Goal: Obtain resource: Download file/media

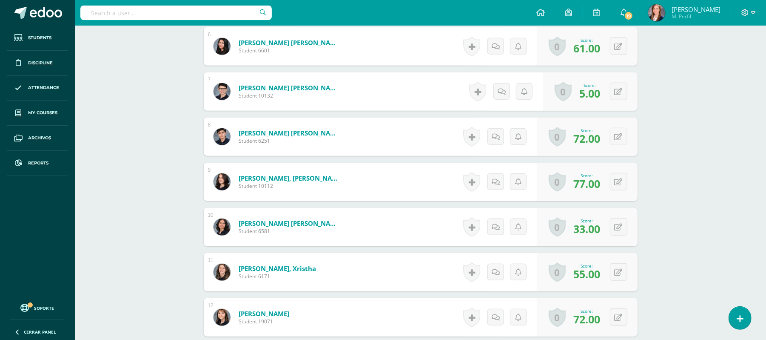
scroll to position [503, 0]
click at [619, 222] on button at bounding box center [625, 226] width 18 height 18
type input "94"
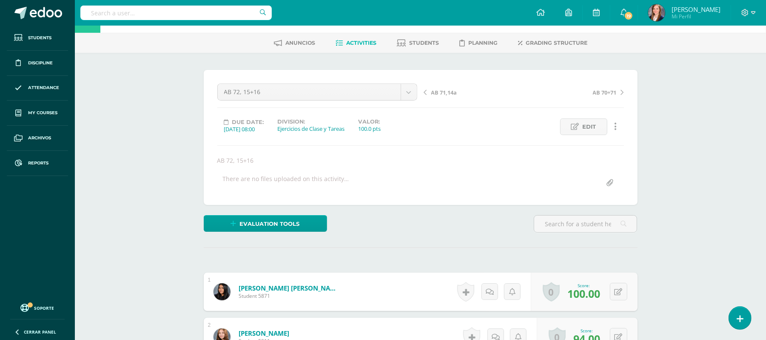
scroll to position [0, 0]
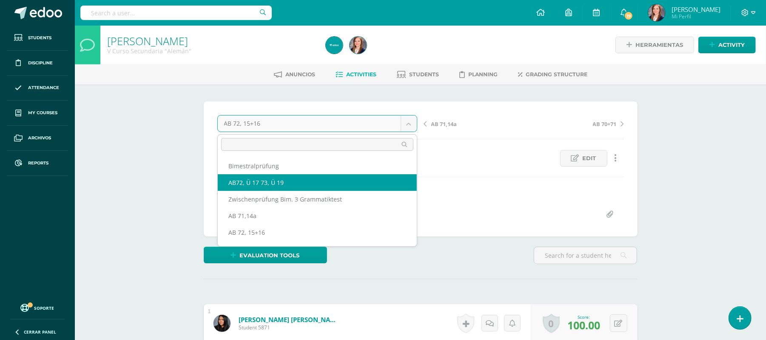
select select "/dashboard/teacher/grade-activity/231188/"
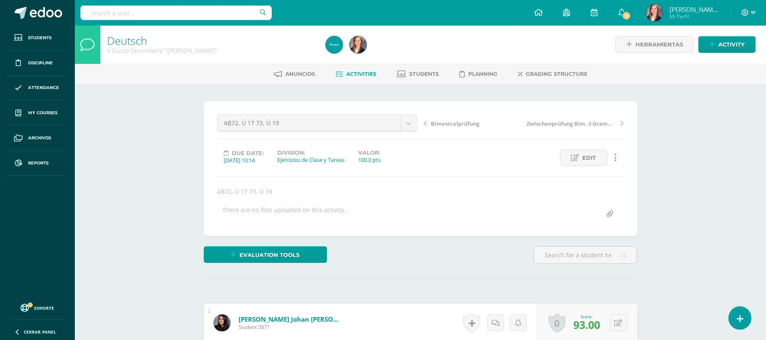
scroll to position [1, 0]
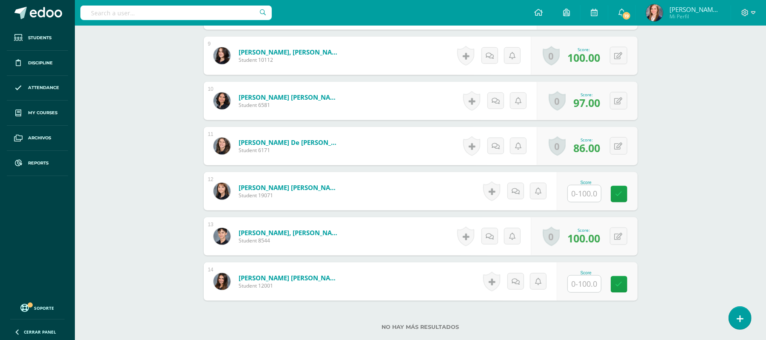
scroll to position [628, 0]
click at [586, 192] on input "text" at bounding box center [589, 193] width 34 height 17
type input "90"
click at [598, 282] on input "text" at bounding box center [589, 283] width 34 height 17
type input "28"
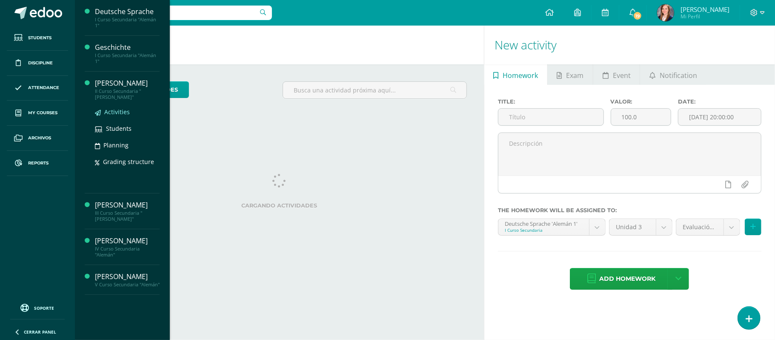
click at [120, 113] on span "Activities" at bounding box center [117, 112] width 26 height 8
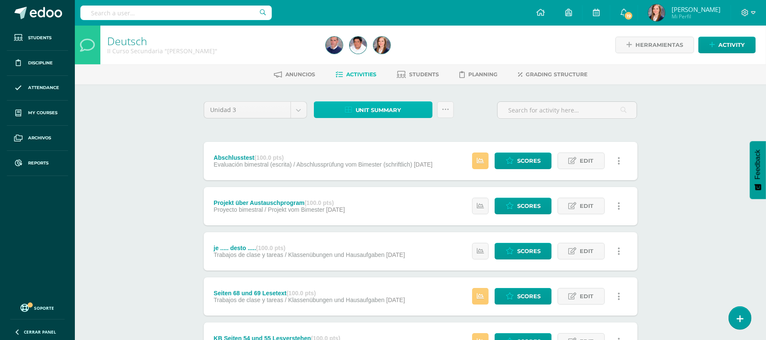
click at [356, 110] on span "Unit summary" at bounding box center [379, 110] width 46 height 16
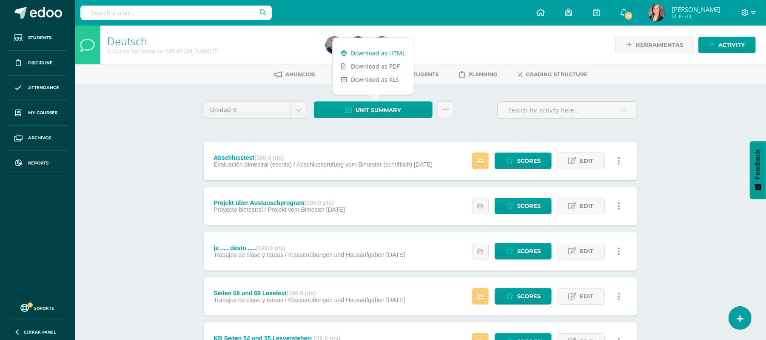
click at [366, 53] on link "Download as HTML" at bounding box center [373, 52] width 81 height 13
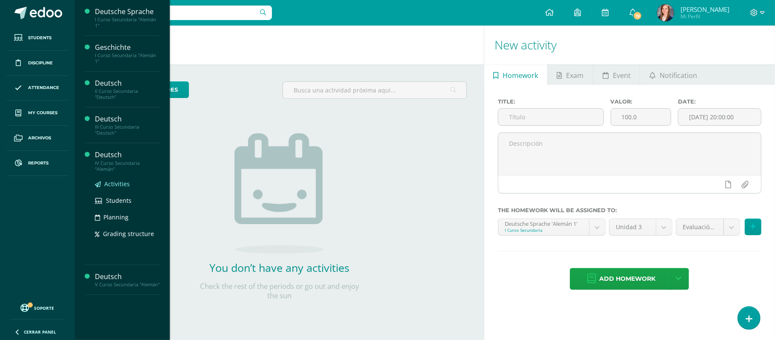
click at [123, 184] on span "Activities" at bounding box center [117, 184] width 26 height 8
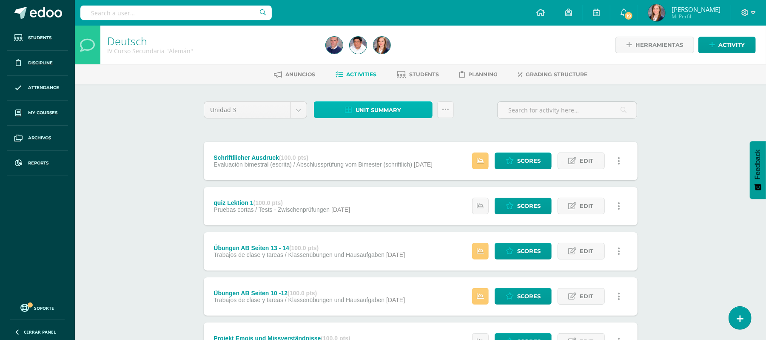
click at [356, 108] on span "Unit summary" at bounding box center [379, 110] width 46 height 16
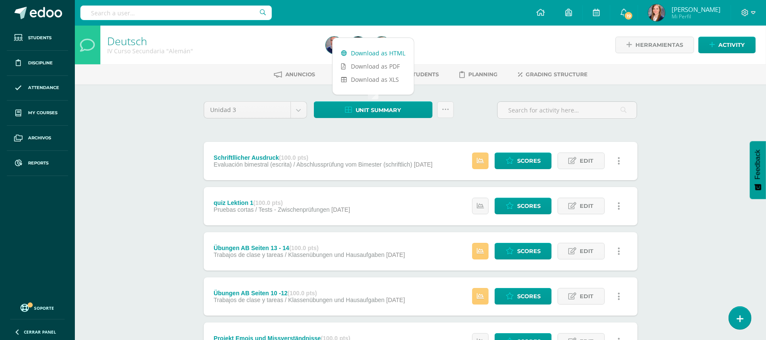
click at [374, 50] on link "Download as HTML" at bounding box center [373, 52] width 81 height 13
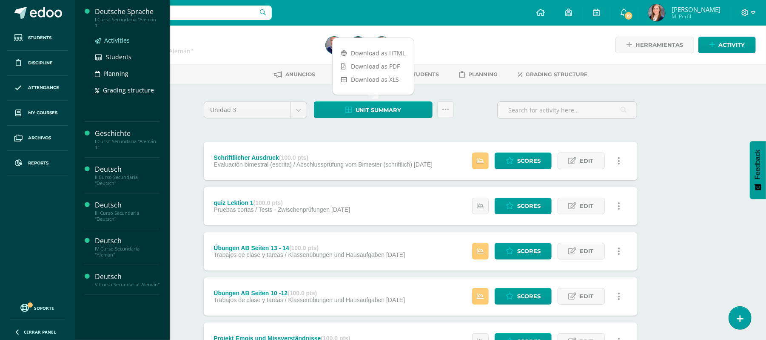
click at [113, 39] on span "Activities" at bounding box center [117, 40] width 26 height 8
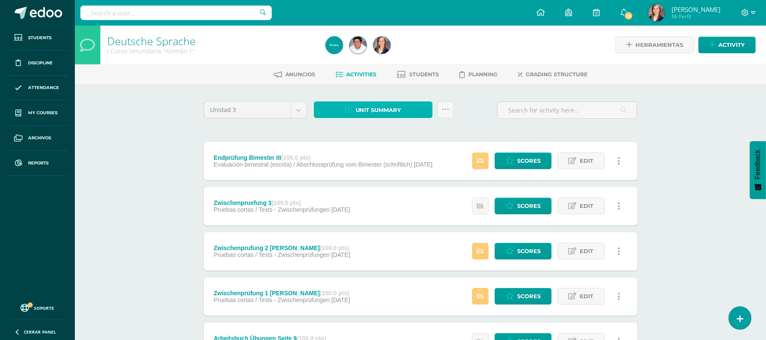
click at [392, 103] on span "Unit summary" at bounding box center [379, 110] width 46 height 16
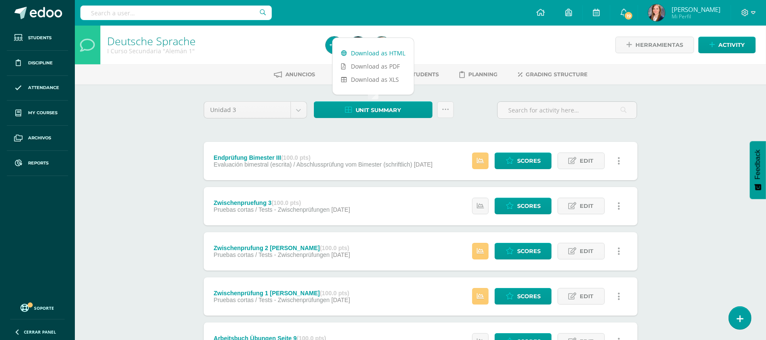
click at [379, 53] on link "Download as HTML" at bounding box center [373, 52] width 81 height 13
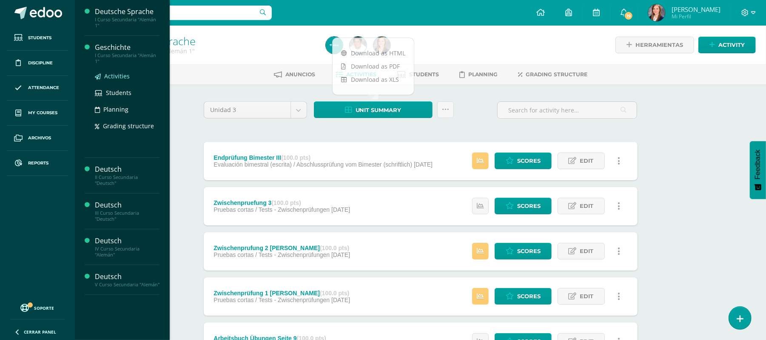
click at [117, 73] on span "Activities" at bounding box center [117, 76] width 26 height 8
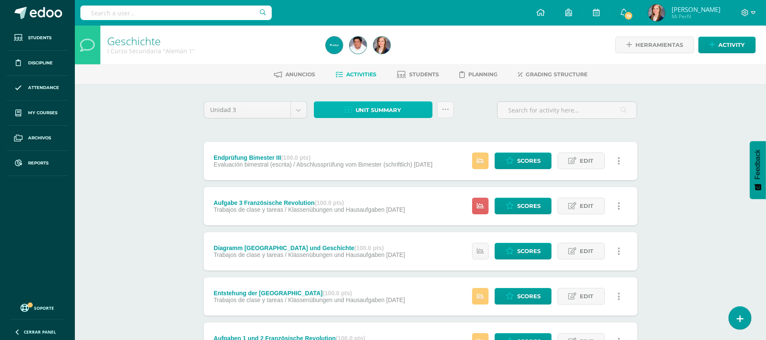
click at [363, 114] on span "Unit summary" at bounding box center [379, 110] width 46 height 16
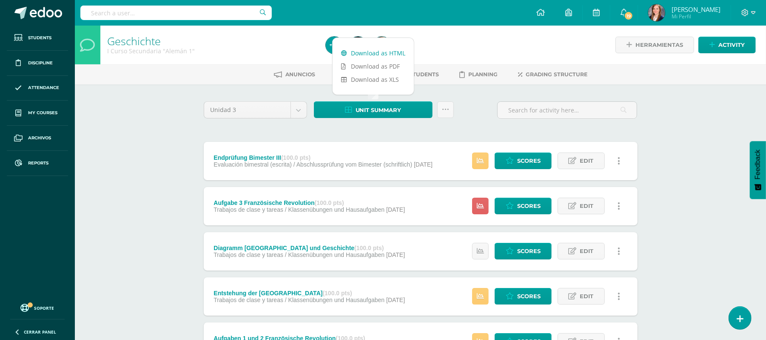
click at [375, 53] on link "Download as HTML" at bounding box center [373, 52] width 81 height 13
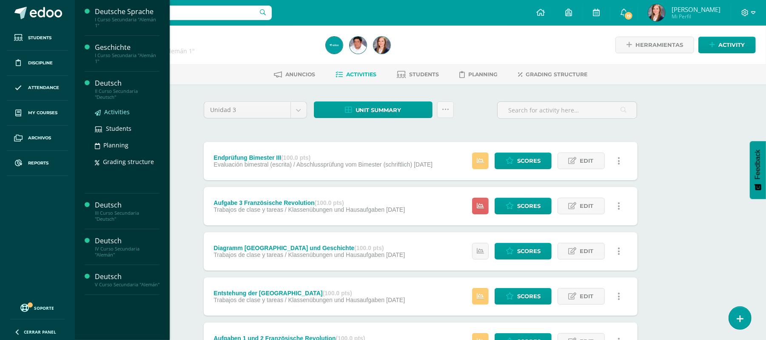
click at [115, 111] on span "Activities" at bounding box center [117, 112] width 26 height 8
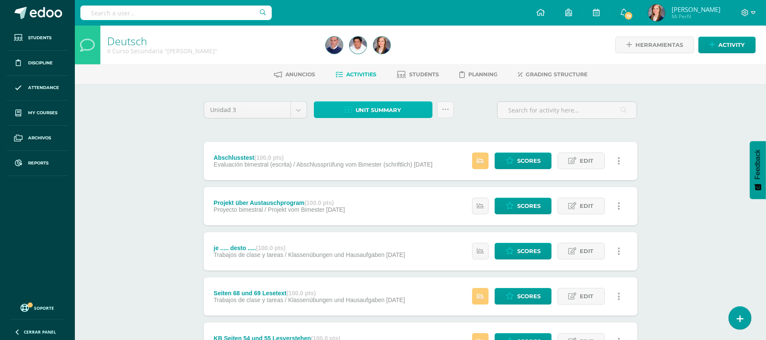
click at [372, 108] on span "Unit summary" at bounding box center [379, 110] width 46 height 16
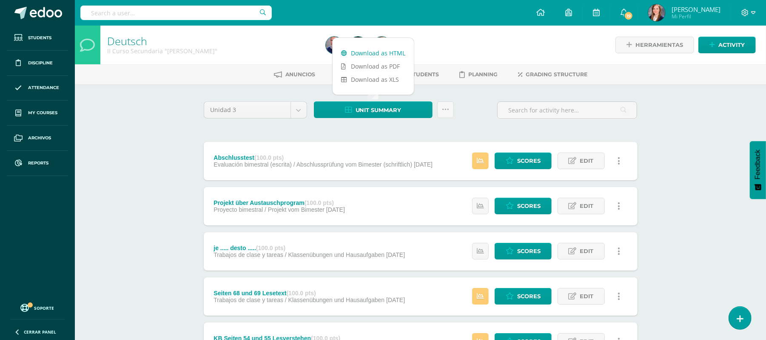
click at [379, 54] on link "Download as HTML" at bounding box center [373, 52] width 81 height 13
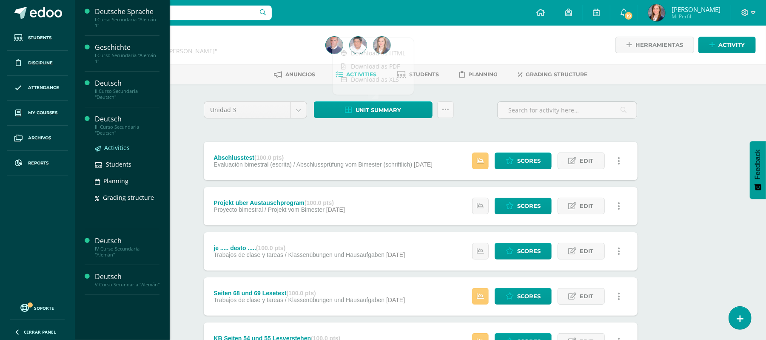
click at [102, 147] on link "Activities" at bounding box center [127, 148] width 65 height 10
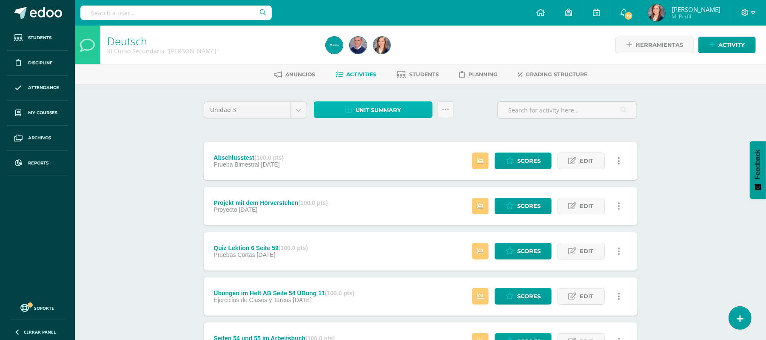
click at [378, 111] on span "Unit summary" at bounding box center [379, 110] width 46 height 16
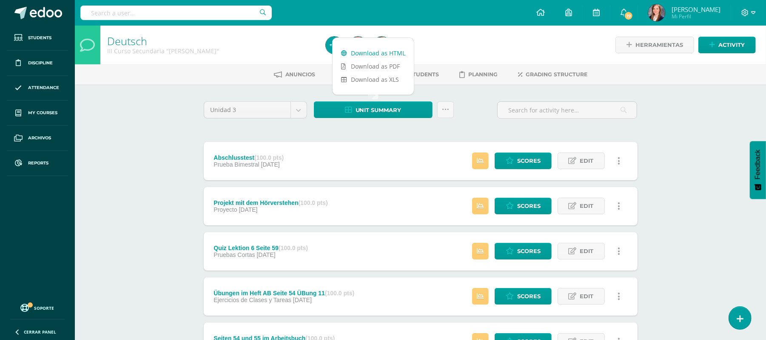
click at [377, 50] on link "Download as HTML" at bounding box center [373, 52] width 81 height 13
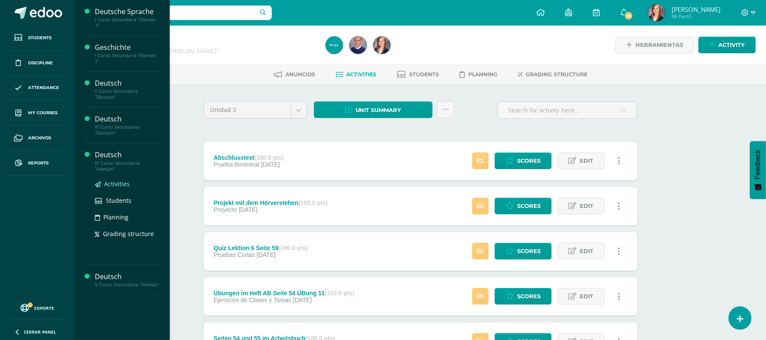
click at [117, 183] on span "Activities" at bounding box center [117, 184] width 26 height 8
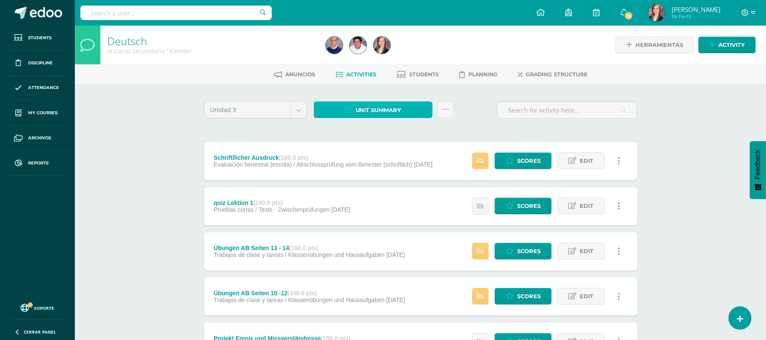
click at [370, 109] on span "Unit summary" at bounding box center [379, 110] width 46 height 16
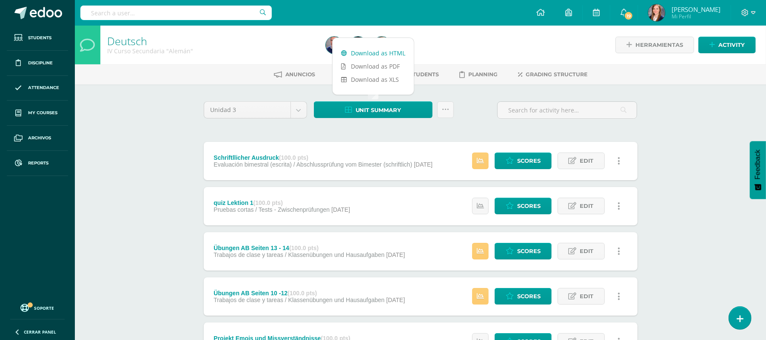
click at [368, 51] on link "Download as HTML" at bounding box center [373, 52] width 81 height 13
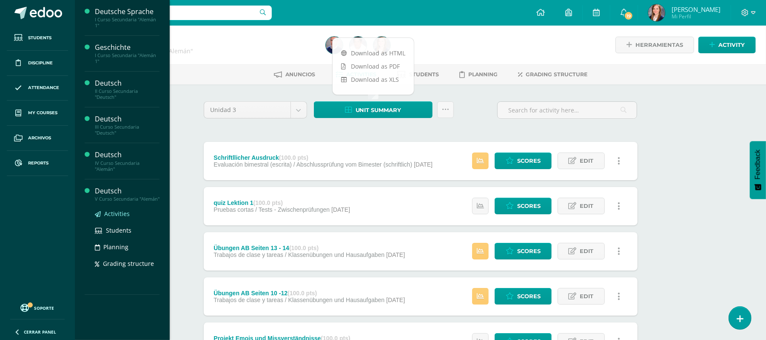
click at [106, 213] on span "Activities" at bounding box center [117, 213] width 26 height 8
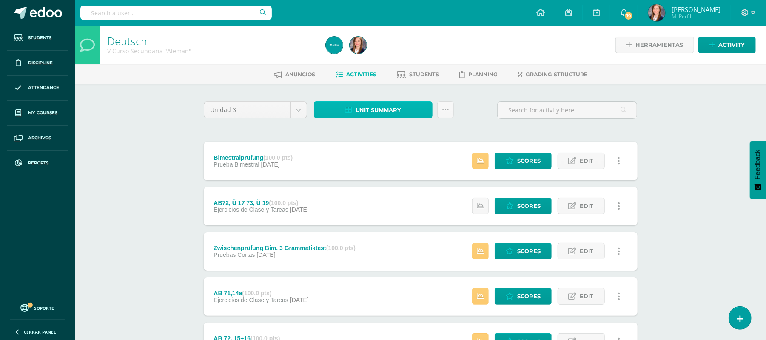
click at [363, 106] on span "Unit summary" at bounding box center [379, 110] width 46 height 16
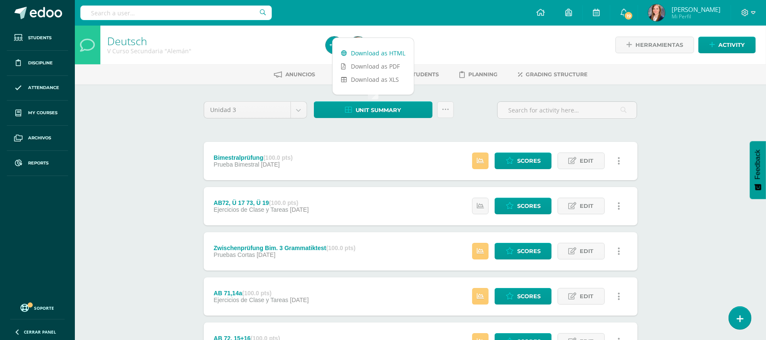
click at [368, 50] on link "Download as HTML" at bounding box center [373, 52] width 81 height 13
